Goal: Information Seeking & Learning: Learn about a topic

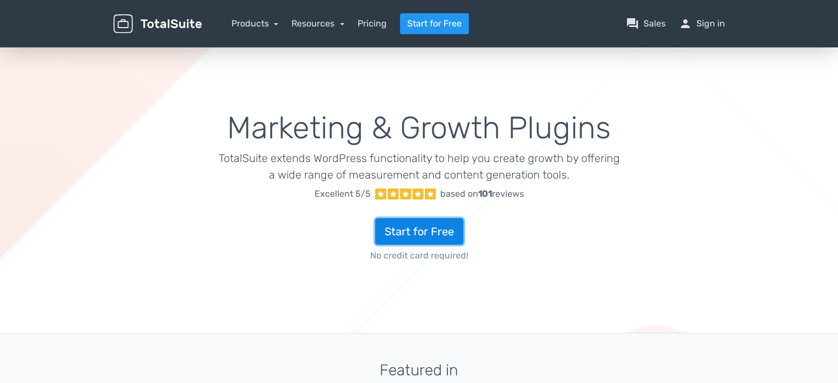
click at [407, 230] on link "Start for Free" at bounding box center [419, 231] width 88 height 26
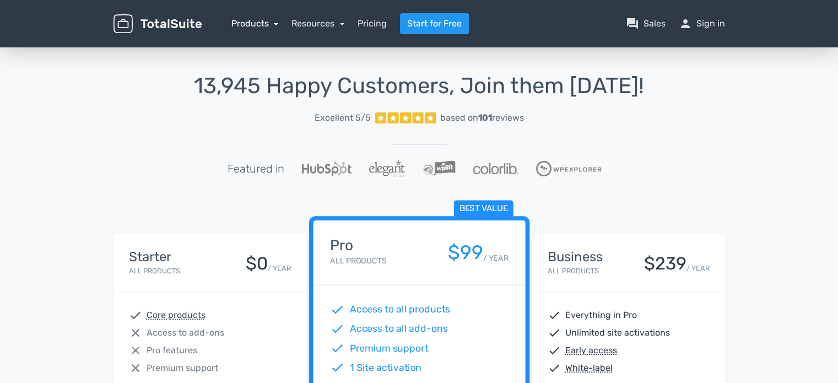
click at [273, 25] on link "Products" at bounding box center [254, 23] width 47 height 10
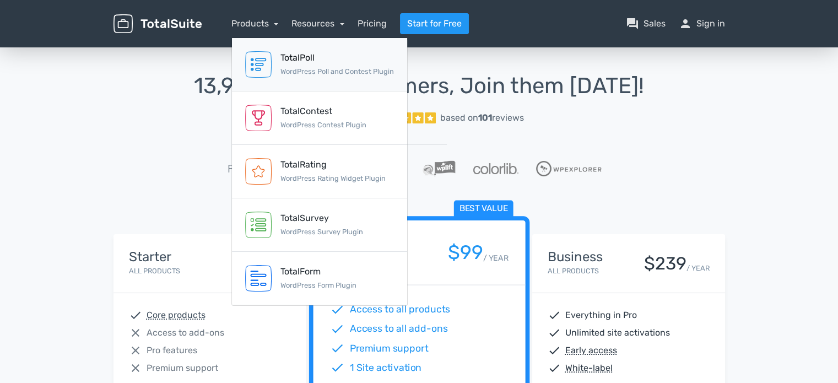
click at [296, 64] on div "TotalPoll WordPress Poll and Contest Plugin" at bounding box center [337, 64] width 114 height 26
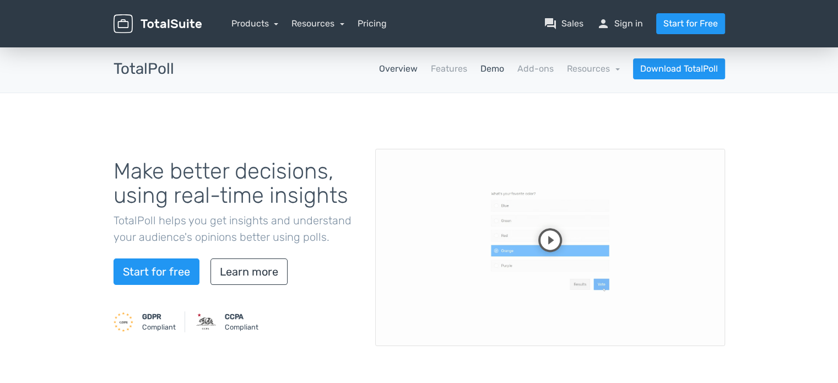
click at [488, 71] on link "Demo" at bounding box center [493, 68] width 24 height 13
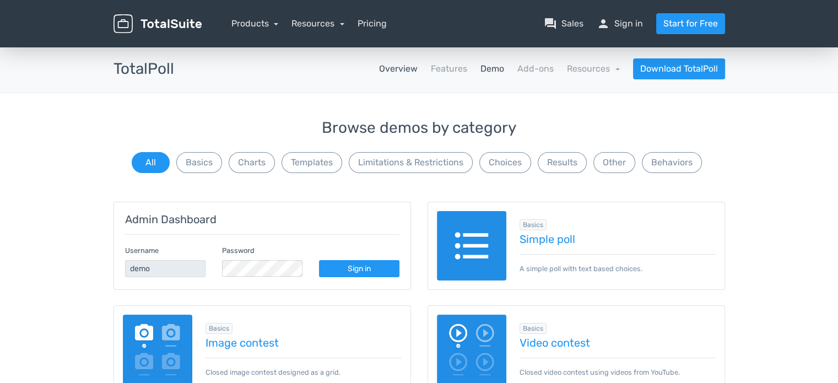
click at [404, 70] on link "Overview" at bounding box center [398, 68] width 39 height 13
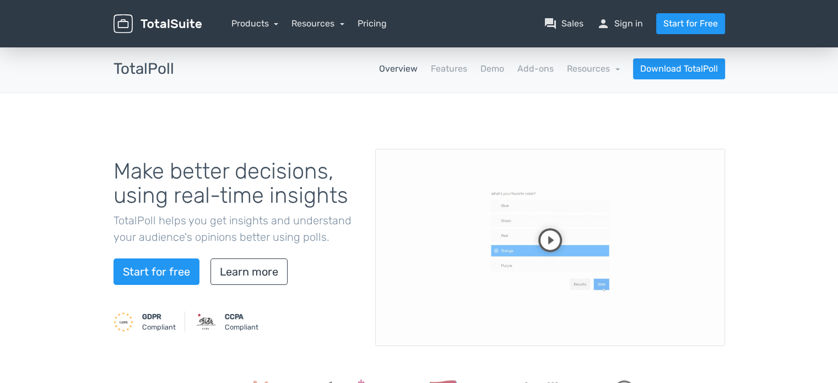
click at [544, 240] on video at bounding box center [550, 247] width 350 height 197
click at [488, 73] on link "Demo" at bounding box center [493, 68] width 24 height 13
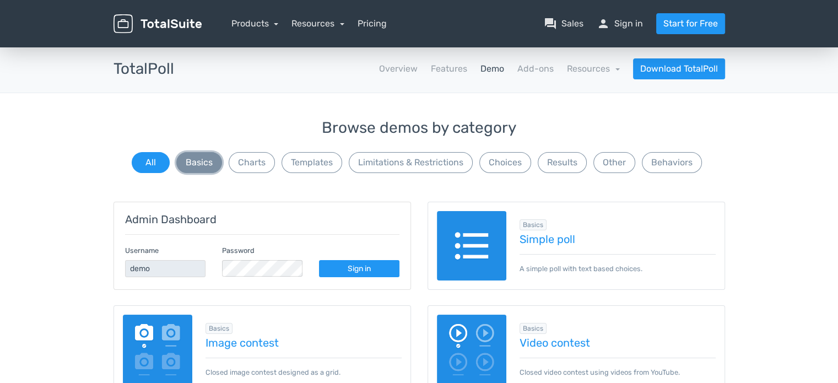
click at [206, 163] on button "Basics" at bounding box center [199, 162] width 46 height 21
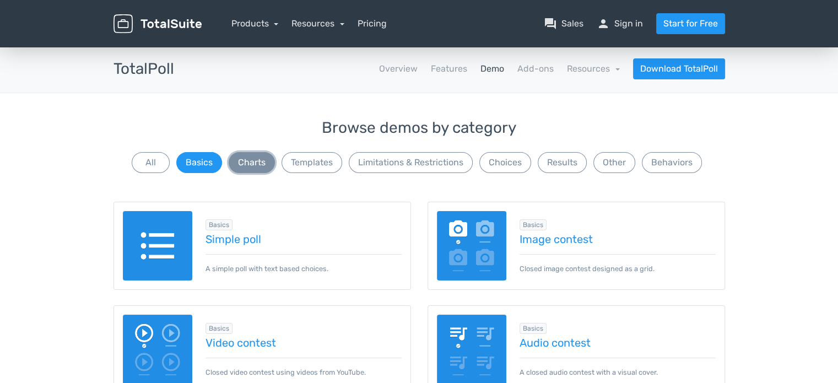
click at [250, 161] on button "Charts" at bounding box center [252, 162] width 46 height 21
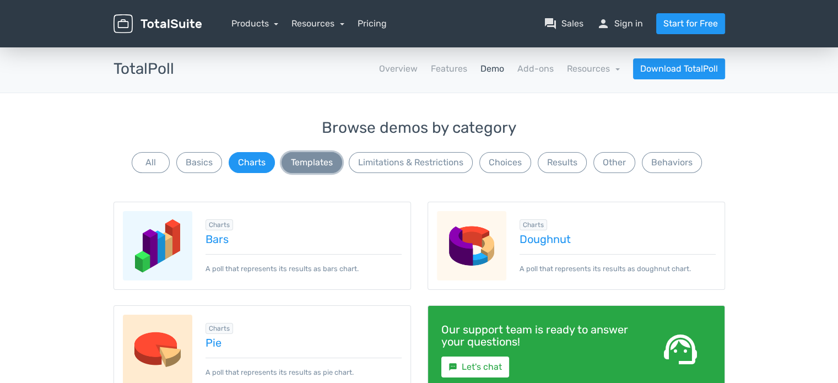
click at [328, 163] on button "Templates" at bounding box center [312, 162] width 61 height 21
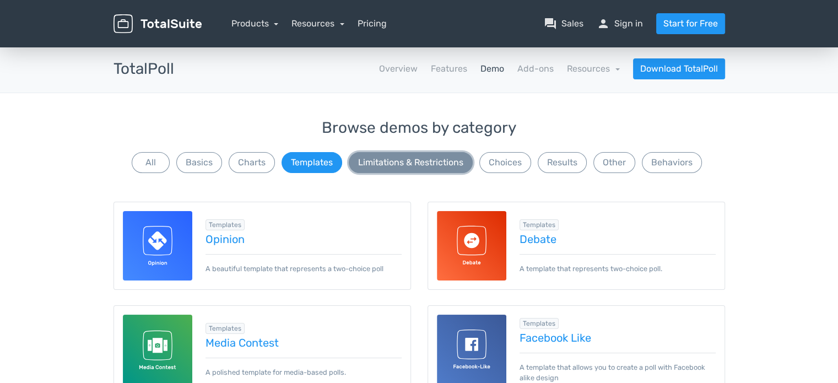
click at [382, 163] on button "Limitations & Restrictions" at bounding box center [411, 162] width 124 height 21
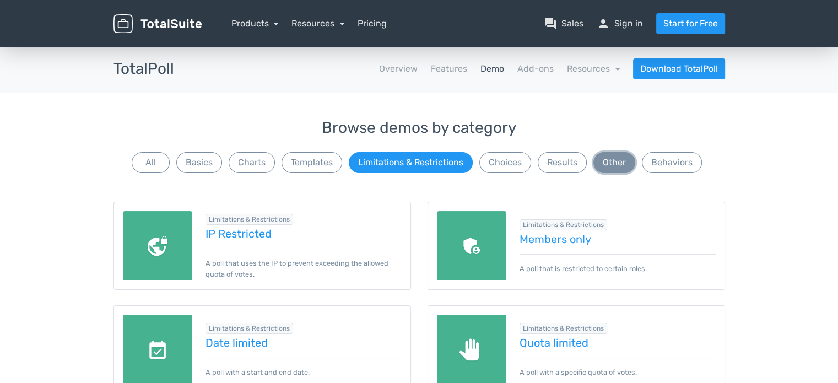
click at [624, 160] on button "Other" at bounding box center [615, 162] width 42 height 21
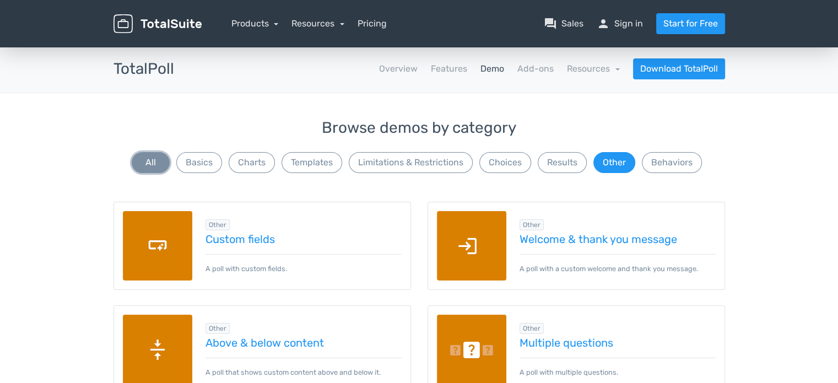
click at [157, 167] on button "All" at bounding box center [151, 162] width 38 height 21
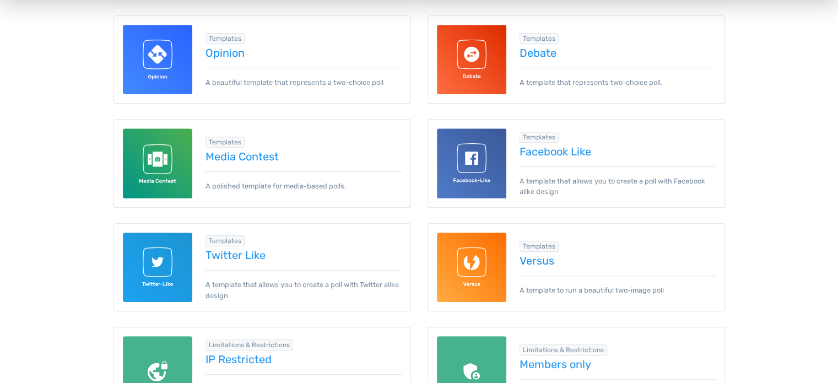
scroll to position [606, 0]
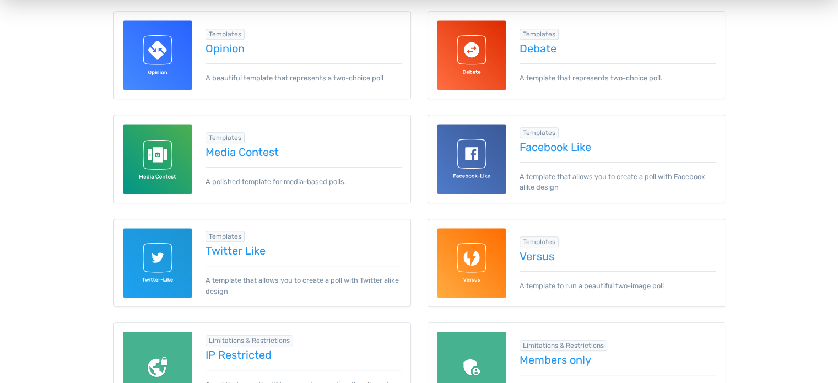
click at [481, 256] on img at bounding box center [472, 263] width 70 height 70
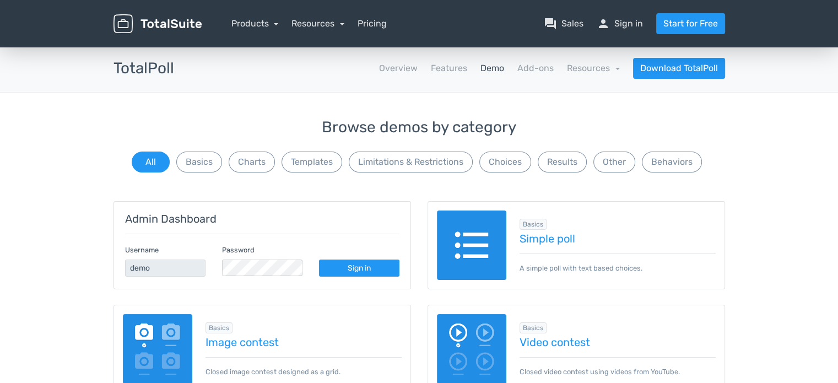
scroll to position [0, 0]
click at [494, 249] on img at bounding box center [472, 246] width 70 height 70
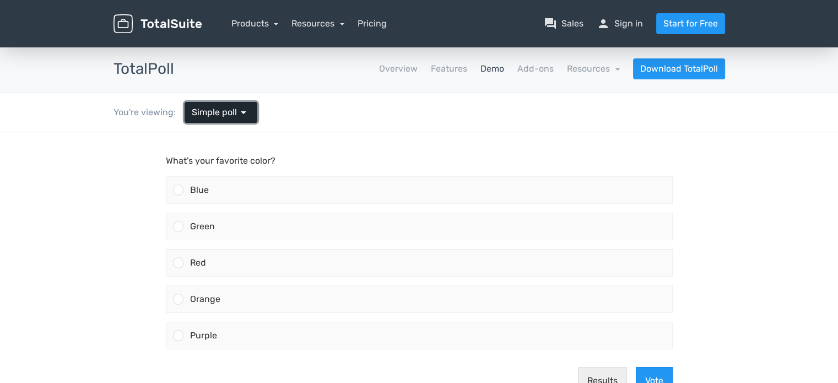
click at [246, 116] on span "arrow_drop_down" at bounding box center [243, 112] width 13 height 13
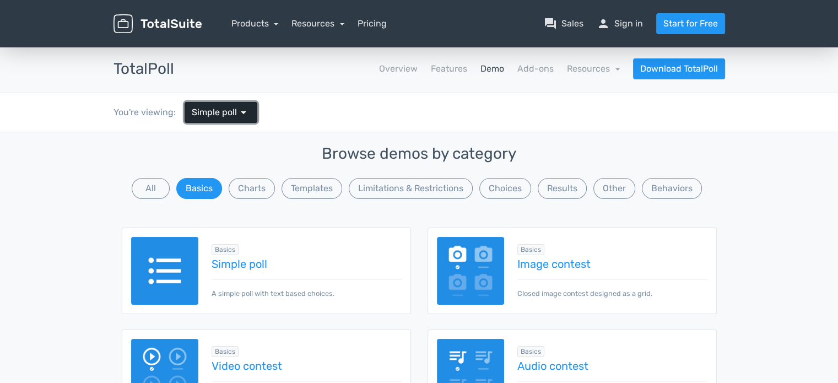
click at [242, 113] on span "arrow_drop_down" at bounding box center [243, 112] width 13 height 13
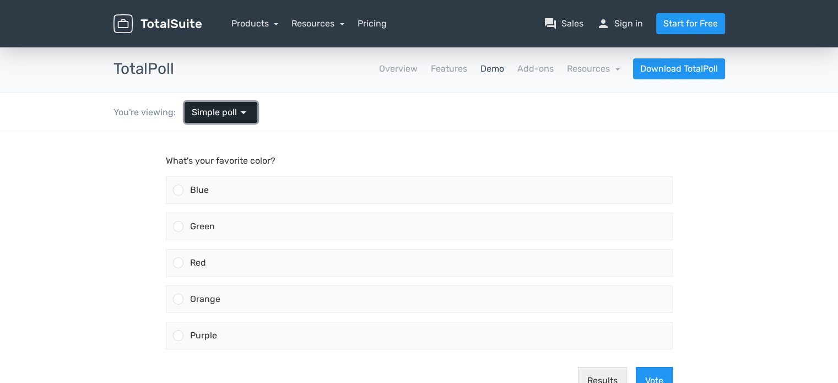
click at [242, 112] on span "arrow_drop_down" at bounding box center [243, 112] width 13 height 13
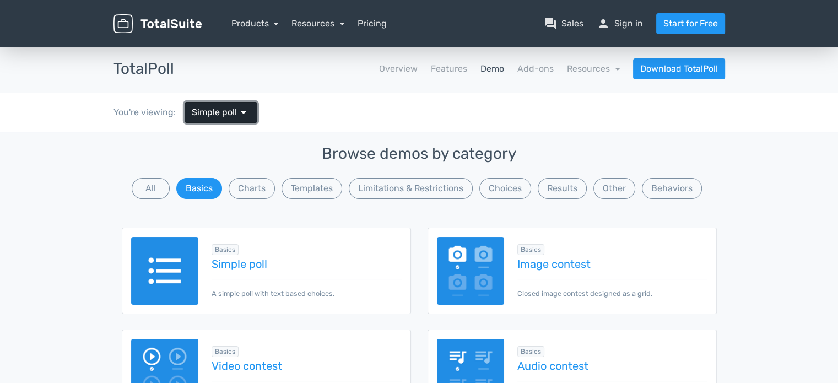
click at [240, 118] on span "arrow_drop_down" at bounding box center [243, 112] width 13 height 13
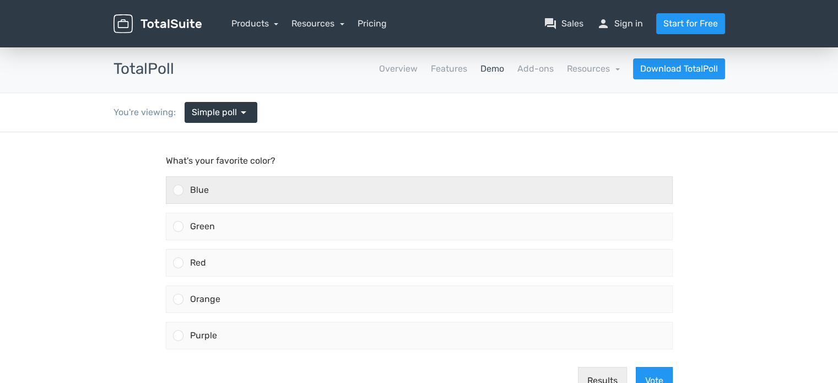
click at [172, 192] on div at bounding box center [174, 190] width 17 height 26
click at [178, 190] on input "Blue" at bounding box center [178, 190] width 0 height 0
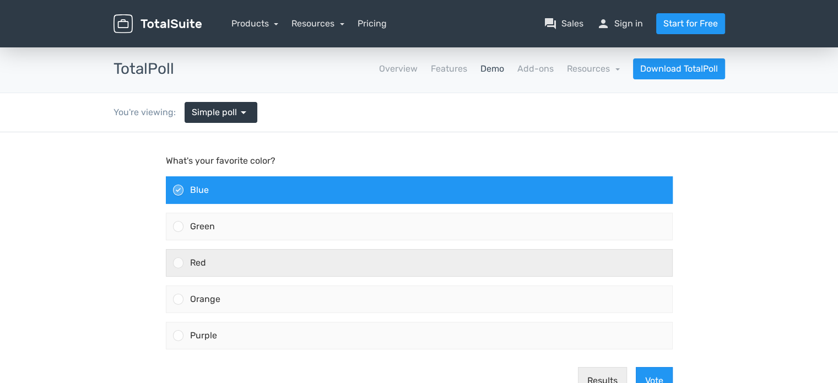
click at [178, 262] on div at bounding box center [178, 262] width 10 height 10
click at [178, 263] on input "Red" at bounding box center [178, 263] width 0 height 0
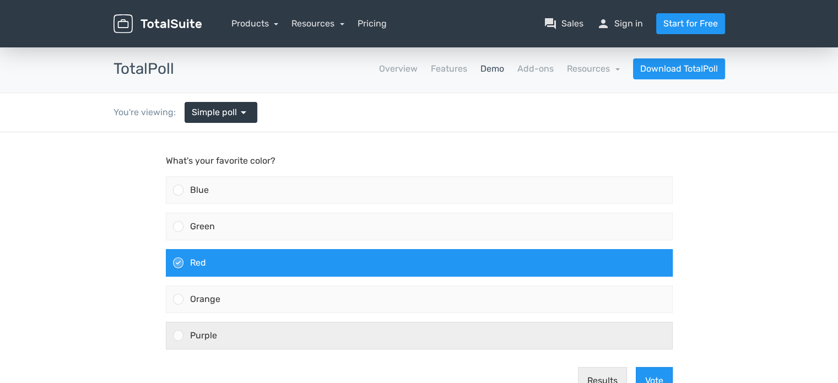
click at [179, 339] on div at bounding box center [178, 335] width 10 height 10
click at [178, 336] on input "Purple" at bounding box center [178, 336] width 0 height 0
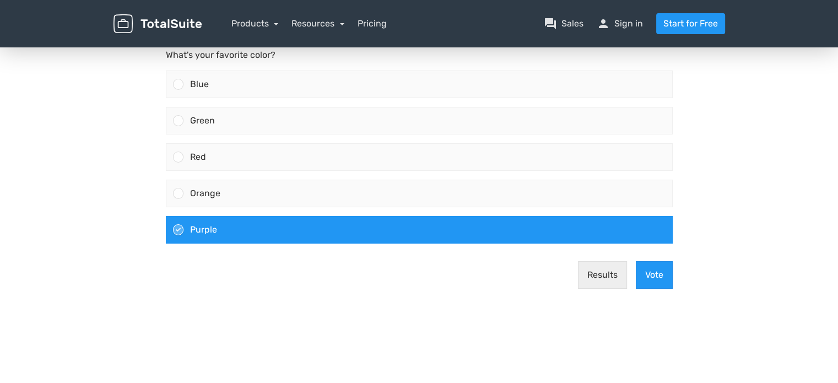
scroll to position [110, 0]
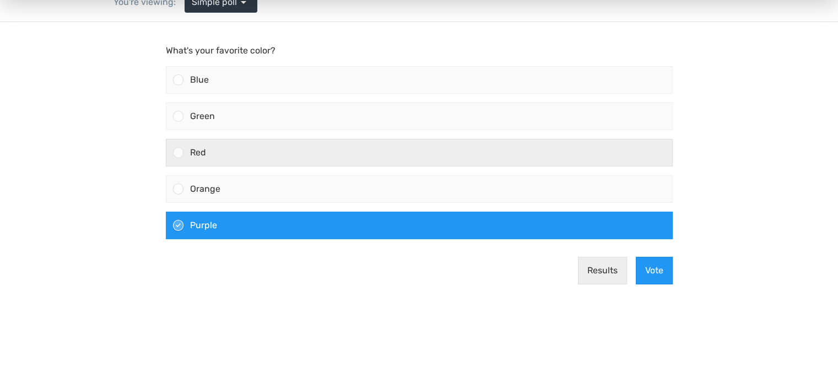
click at [177, 152] on div at bounding box center [178, 152] width 10 height 10
click at [178, 153] on input "Red" at bounding box center [178, 153] width 0 height 0
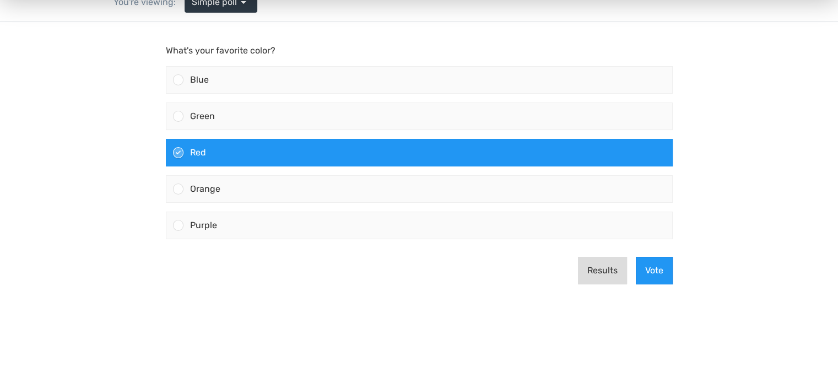
click at [607, 266] on button "Results" at bounding box center [602, 271] width 49 height 28
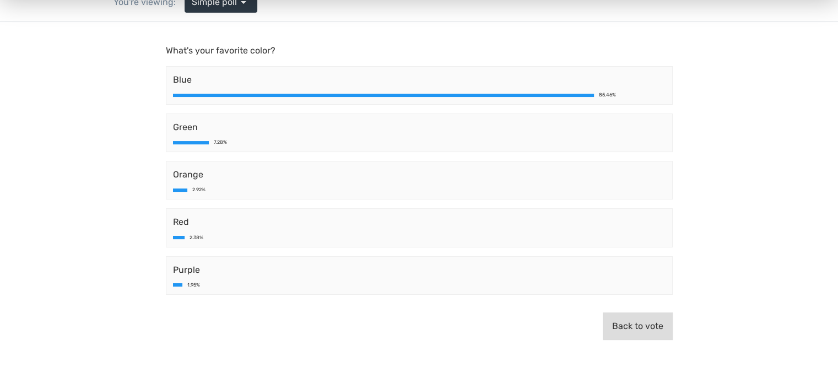
click at [623, 325] on button "Back to vote" at bounding box center [638, 326] width 70 height 28
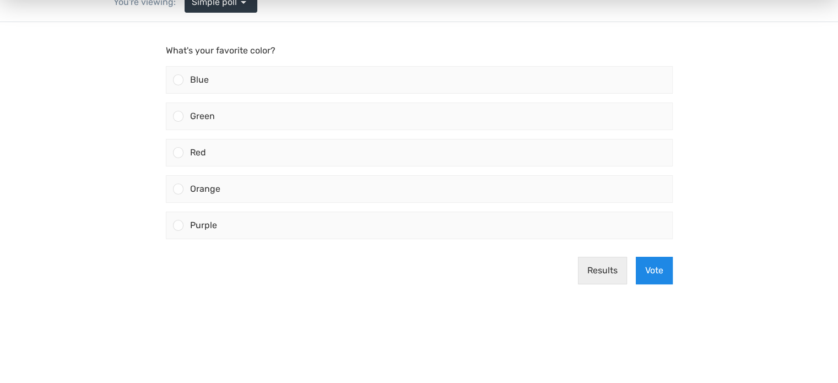
click at [648, 269] on button "Vote" at bounding box center [654, 271] width 37 height 28
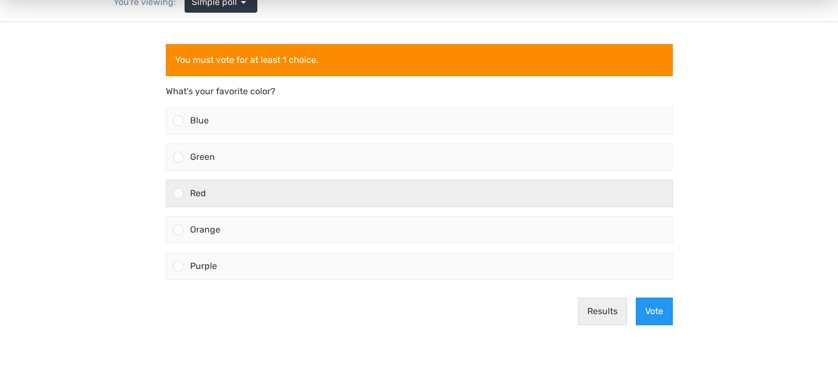
click at [177, 192] on div at bounding box center [178, 193] width 10 height 10
click at [178, 193] on input "Red" at bounding box center [178, 193] width 0 height 0
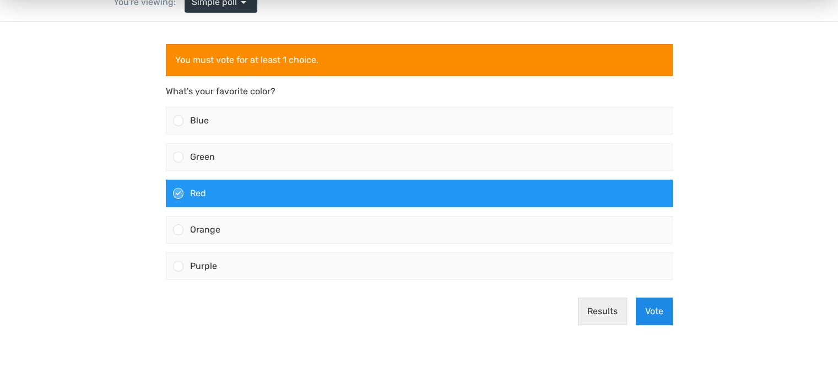
click at [648, 307] on button "Vote" at bounding box center [654, 312] width 37 height 28
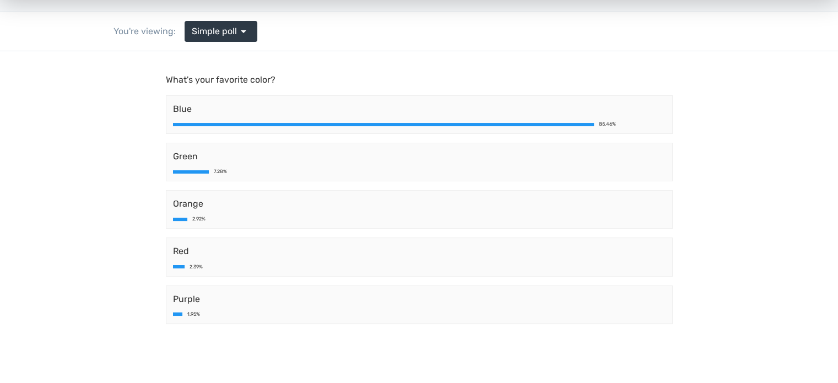
scroll to position [0, 0]
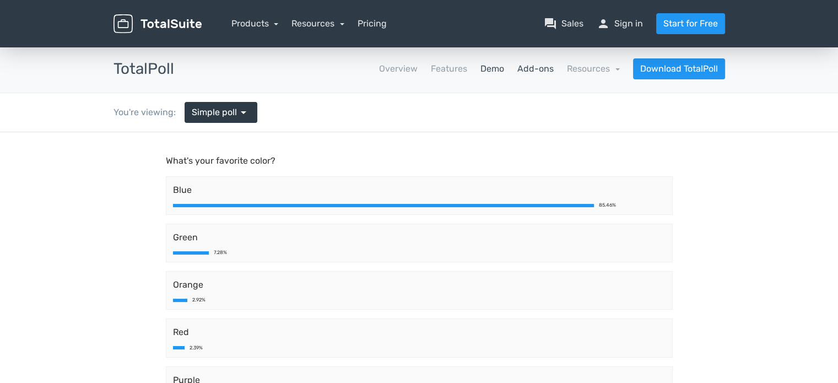
click at [525, 69] on link "Add-ons" at bounding box center [535, 68] width 36 height 13
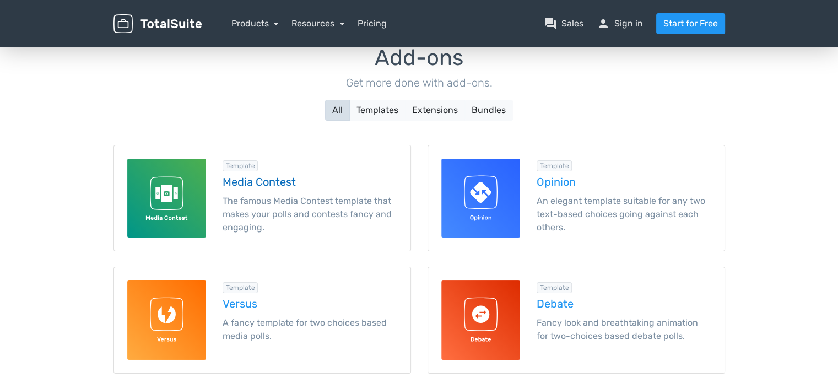
scroll to position [55, 0]
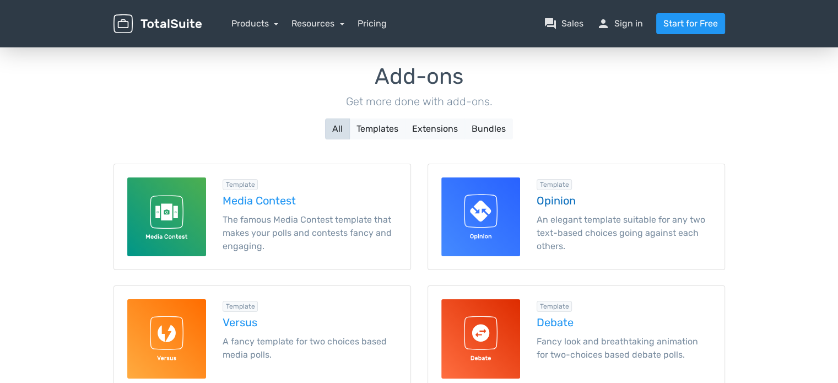
click at [479, 200] on img at bounding box center [480, 216] width 79 height 79
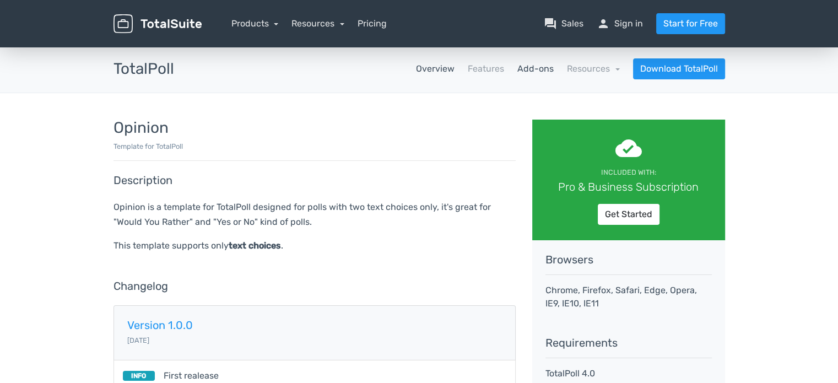
click at [434, 70] on link "Overview" at bounding box center [435, 68] width 39 height 13
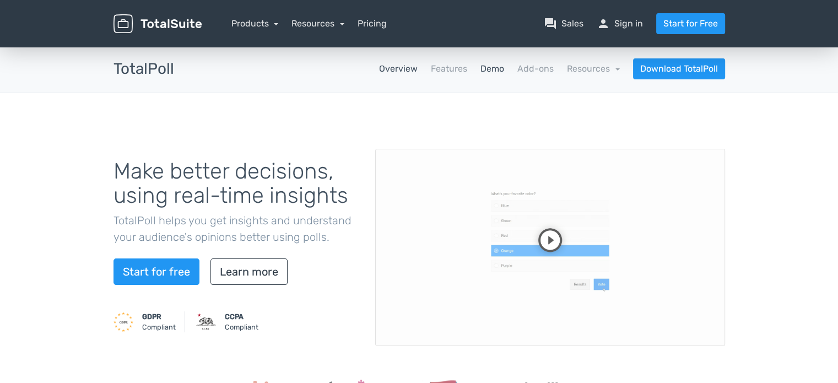
click at [489, 68] on link "Demo" at bounding box center [493, 68] width 24 height 13
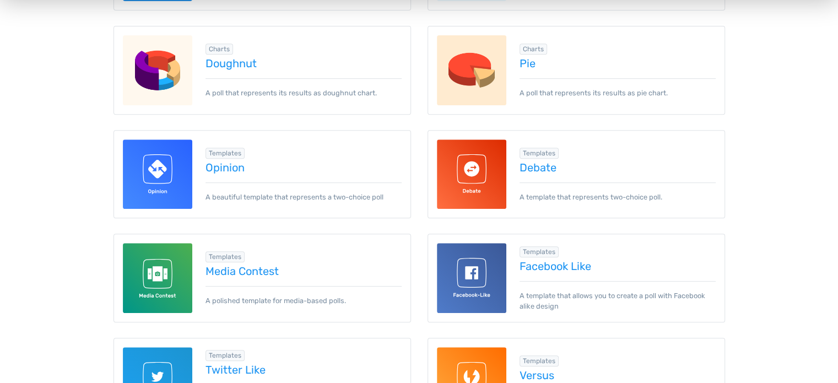
scroll to position [496, 0]
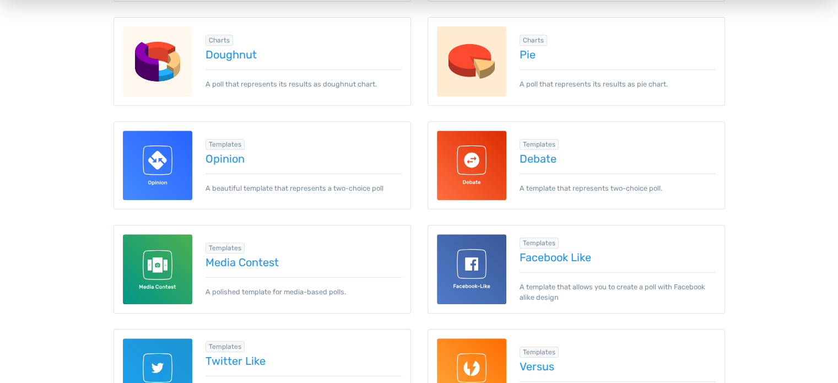
click at [176, 172] on img at bounding box center [158, 166] width 70 height 70
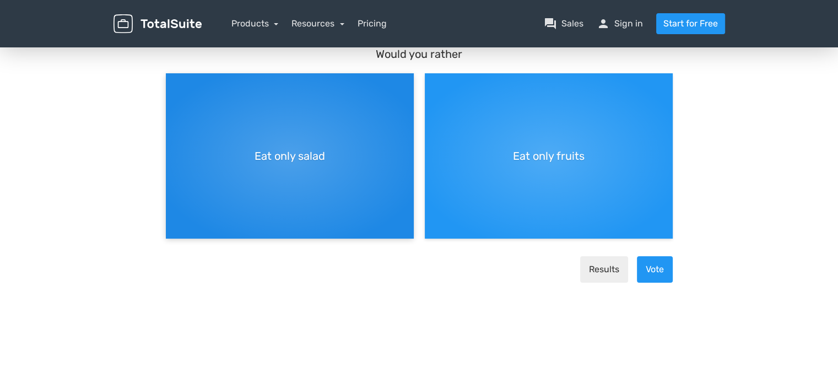
scroll to position [165, 0]
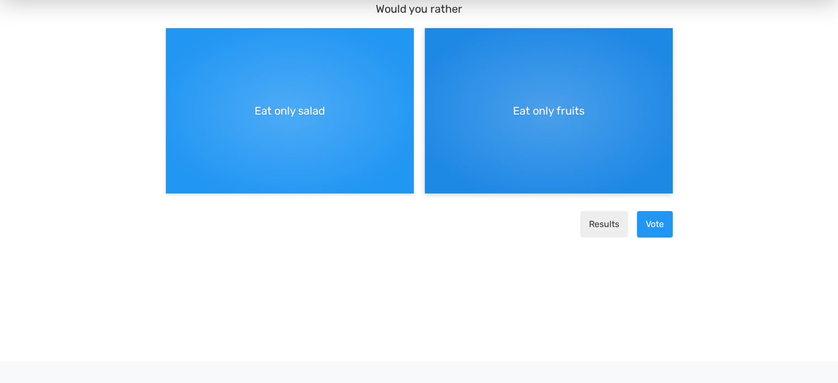
click at [466, 138] on div "Eat only fruits" at bounding box center [549, 111] width 248 height 165
click at [432, 41] on input "Eat only fruits" at bounding box center [428, 37] width 7 height 7
radio input "true"
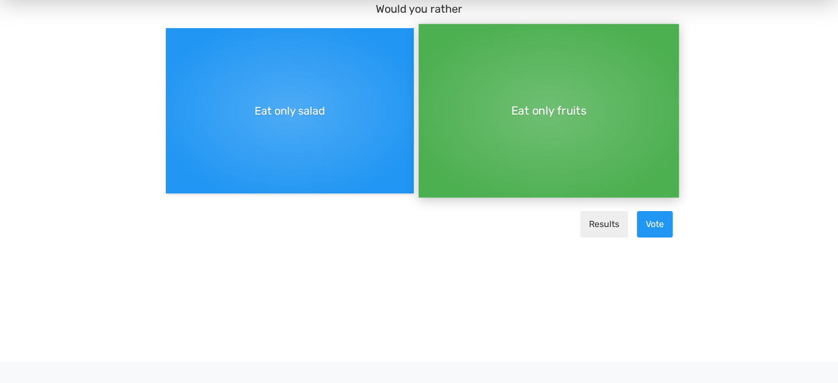
scroll to position [9, 0]
click at [657, 229] on button "Vote" at bounding box center [655, 225] width 36 height 26
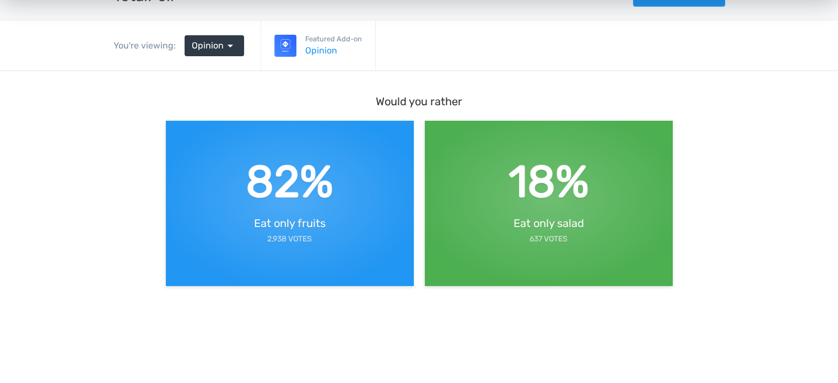
scroll to position [0, 0]
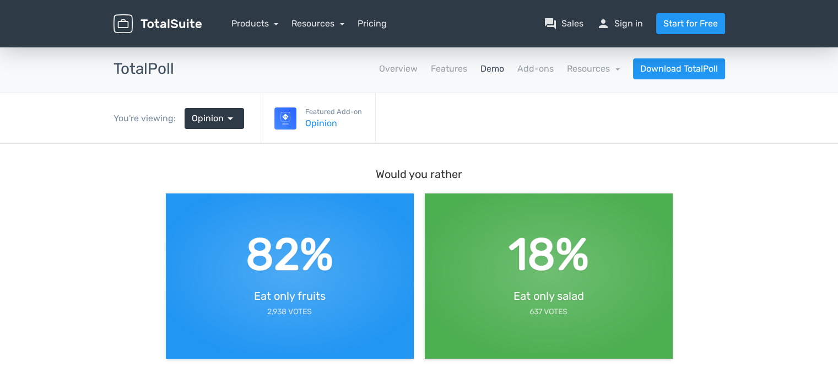
click at [485, 68] on link "Demo" at bounding box center [493, 68] width 24 height 13
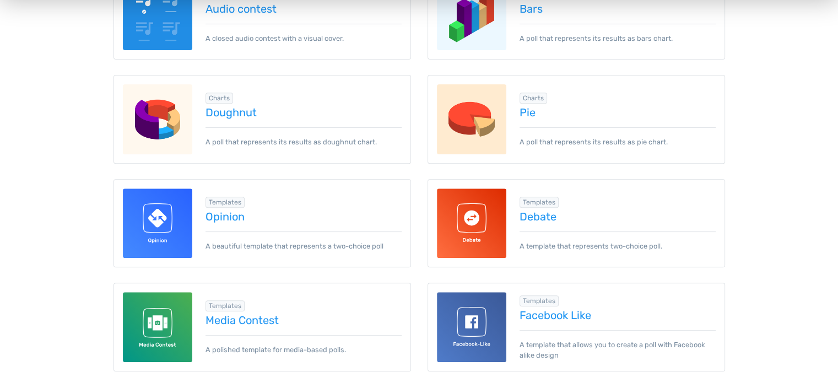
scroll to position [441, 0]
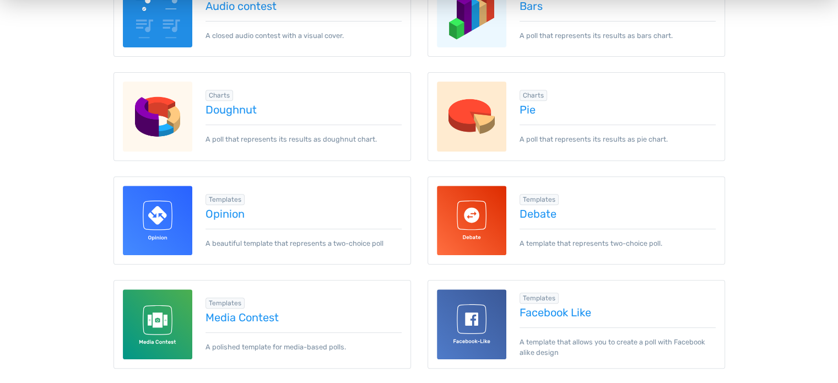
click at [483, 118] on img at bounding box center [472, 117] width 70 height 70
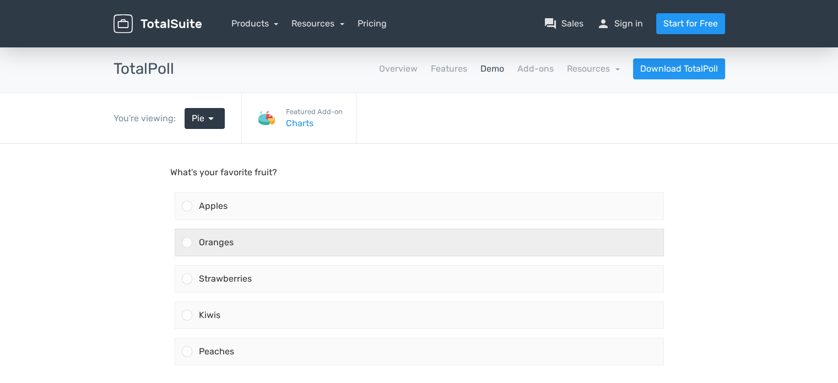
click at [188, 240] on div at bounding box center [187, 242] width 10 height 10
click at [187, 242] on input "Oranges" at bounding box center [187, 242] width 0 height 0
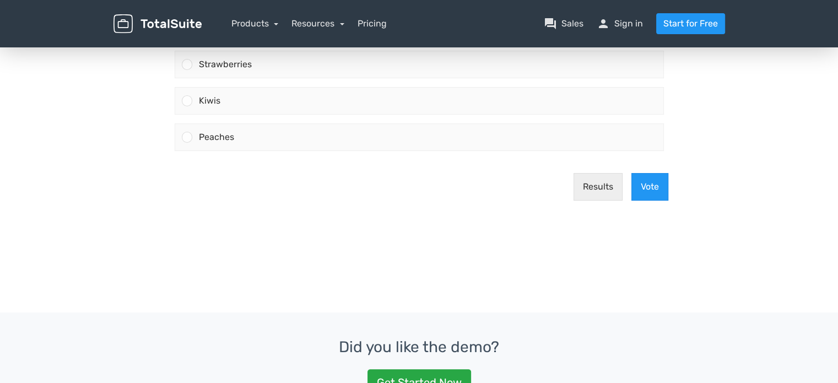
scroll to position [220, 0]
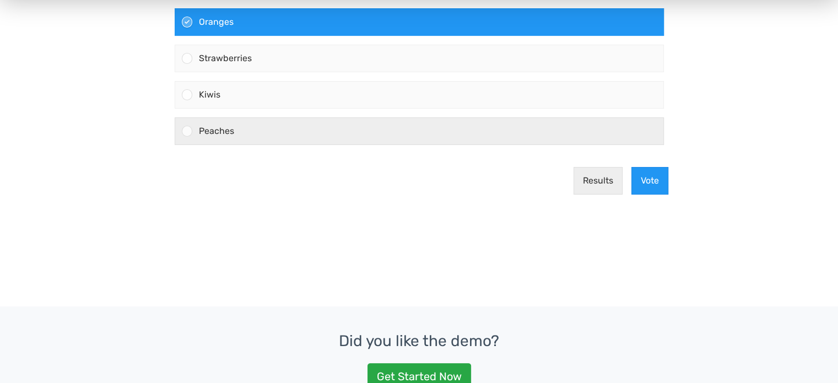
click at [188, 135] on div at bounding box center [187, 131] width 10 height 10
click at [187, 132] on input "Peaches" at bounding box center [187, 132] width 0 height 0
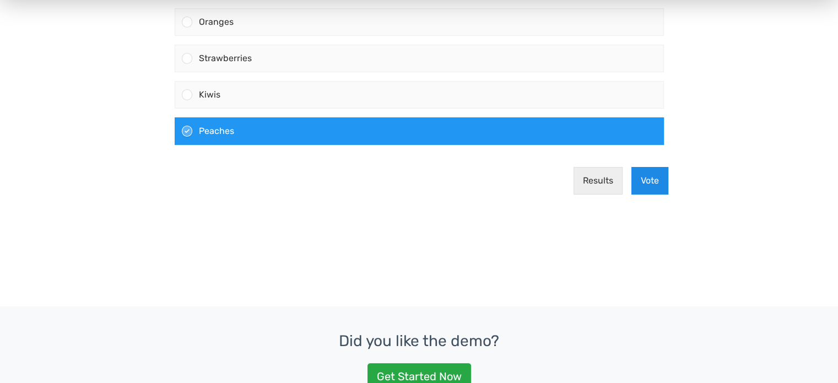
click at [646, 184] on button "Vote" at bounding box center [650, 182] width 37 height 28
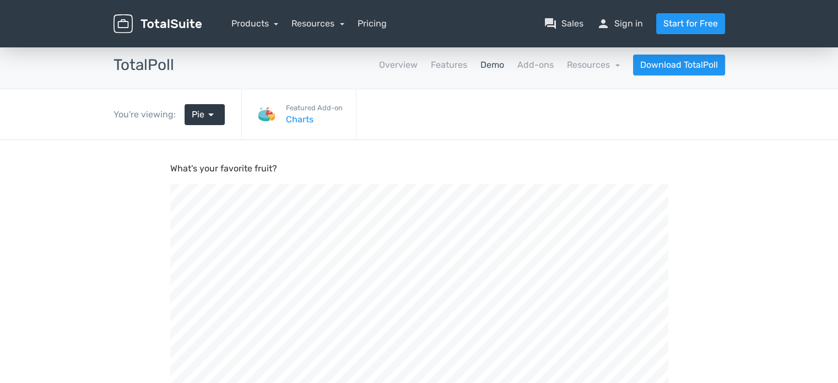
scroll to position [0, 0]
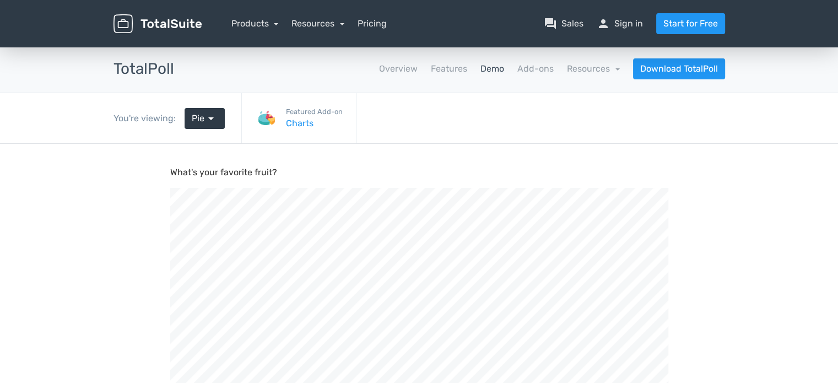
click at [489, 69] on link "Demo" at bounding box center [493, 68] width 24 height 13
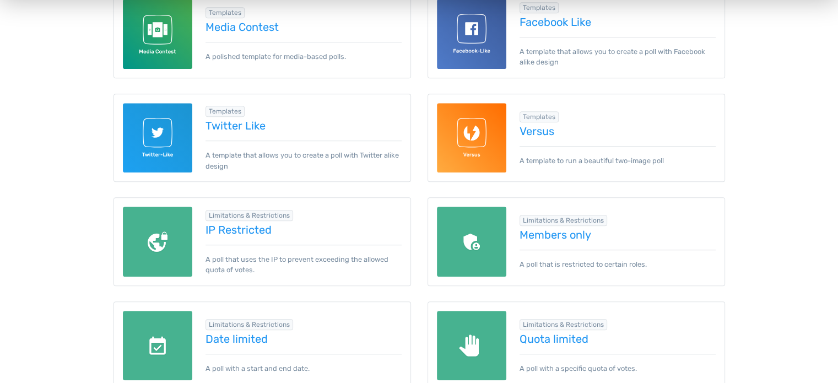
scroll to position [772, 0]
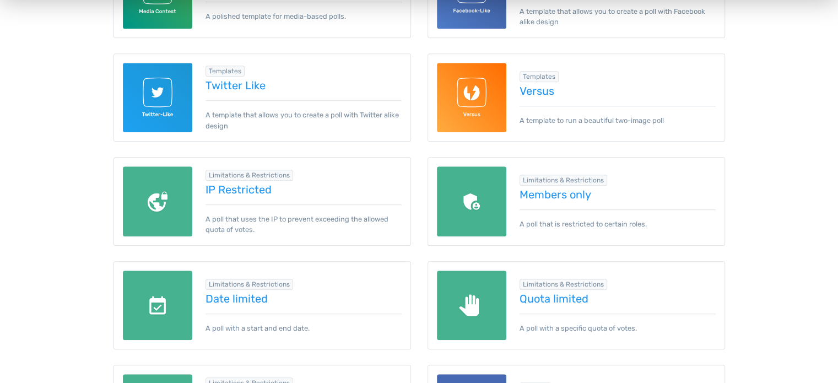
click at [147, 182] on img at bounding box center [158, 201] width 70 height 70
